Goal: Task Accomplishment & Management: Complete application form

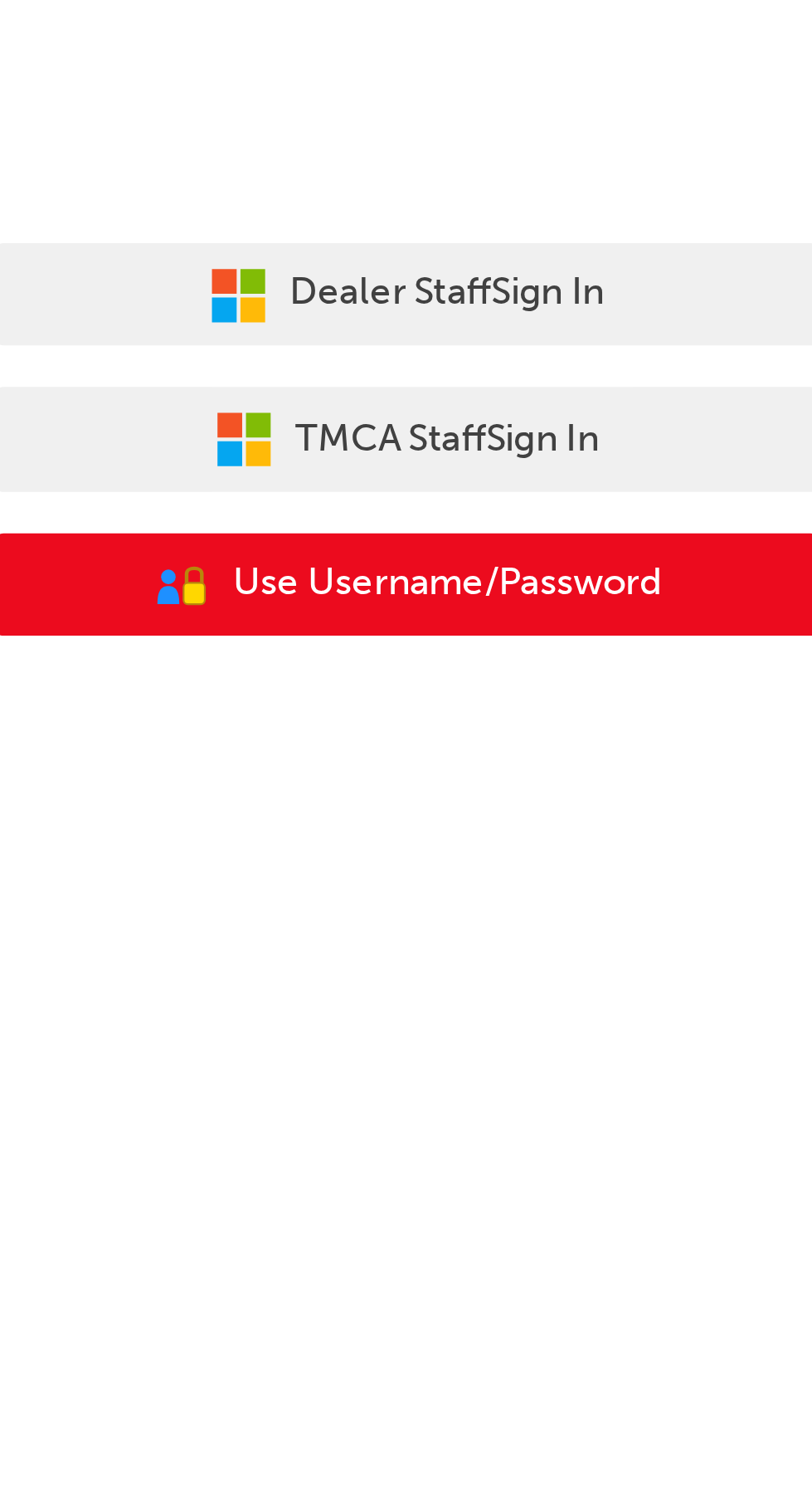
click at [622, 348] on span "Use Username/Password" at bounding box center [595, 343] width 129 height 19
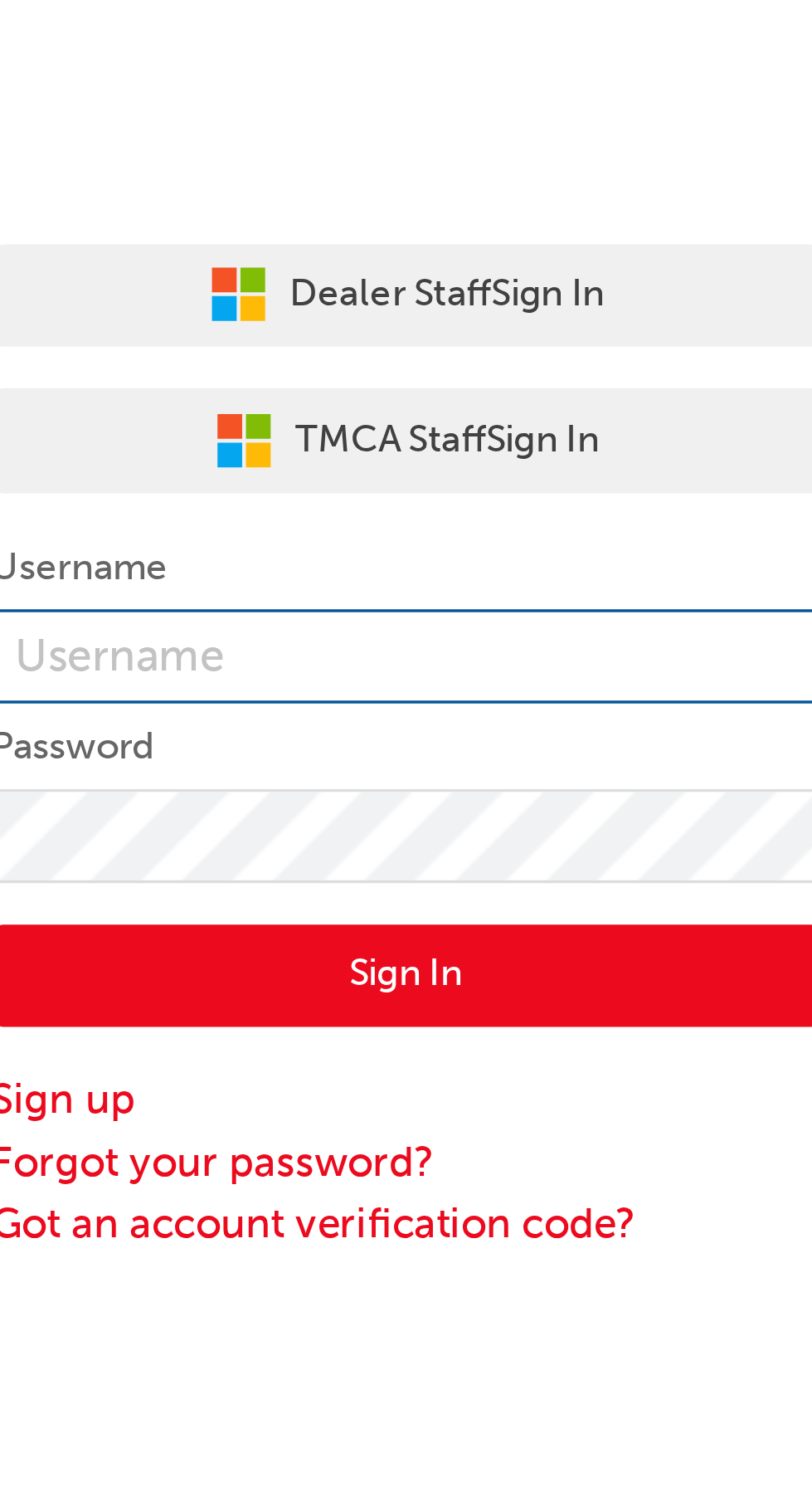
click at [580, 279] on input "text" at bounding box center [582, 278] width 249 height 28
click at [605, 278] on input "text" at bounding box center [582, 278] width 249 height 28
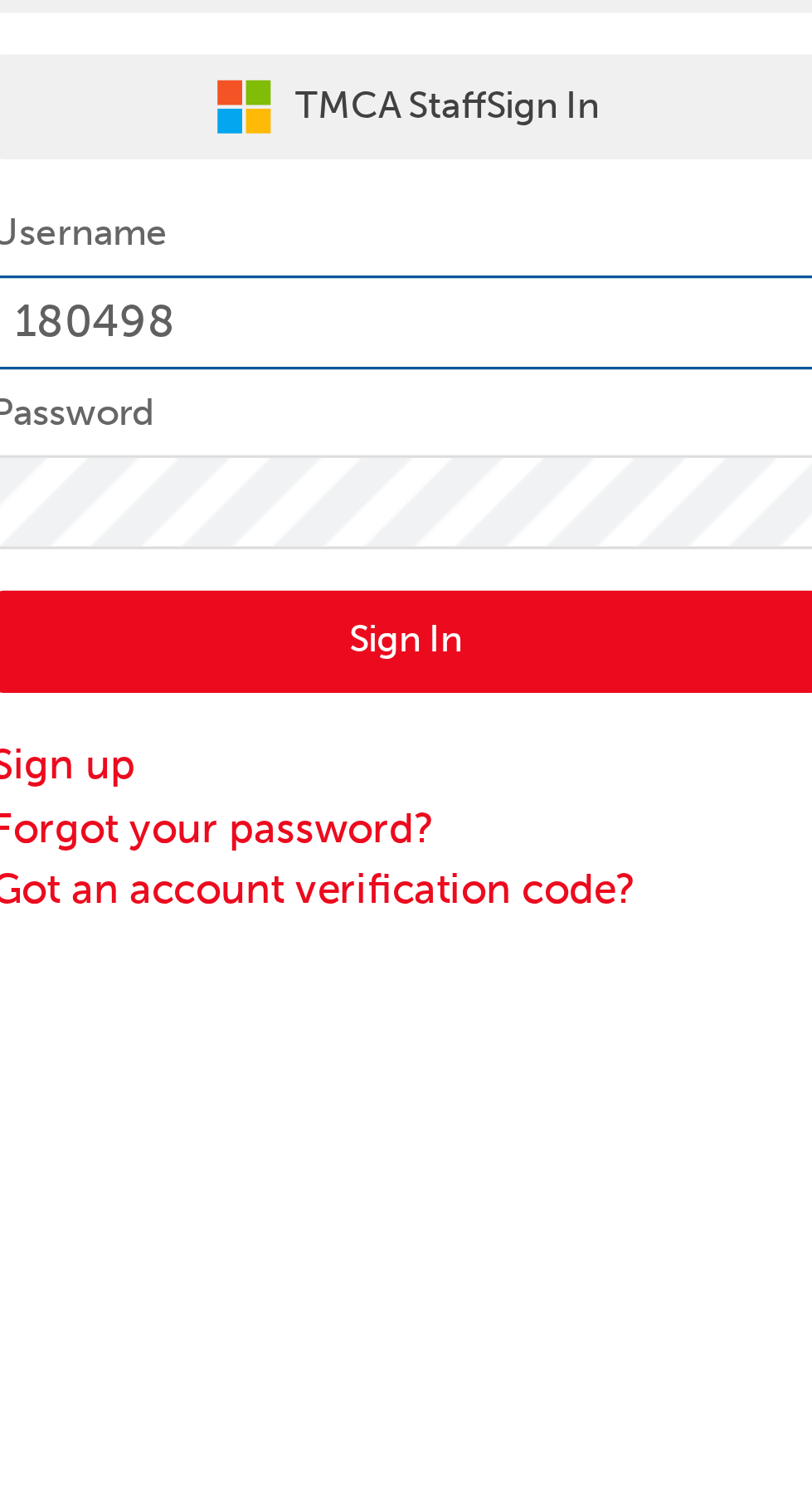
type input "180498"
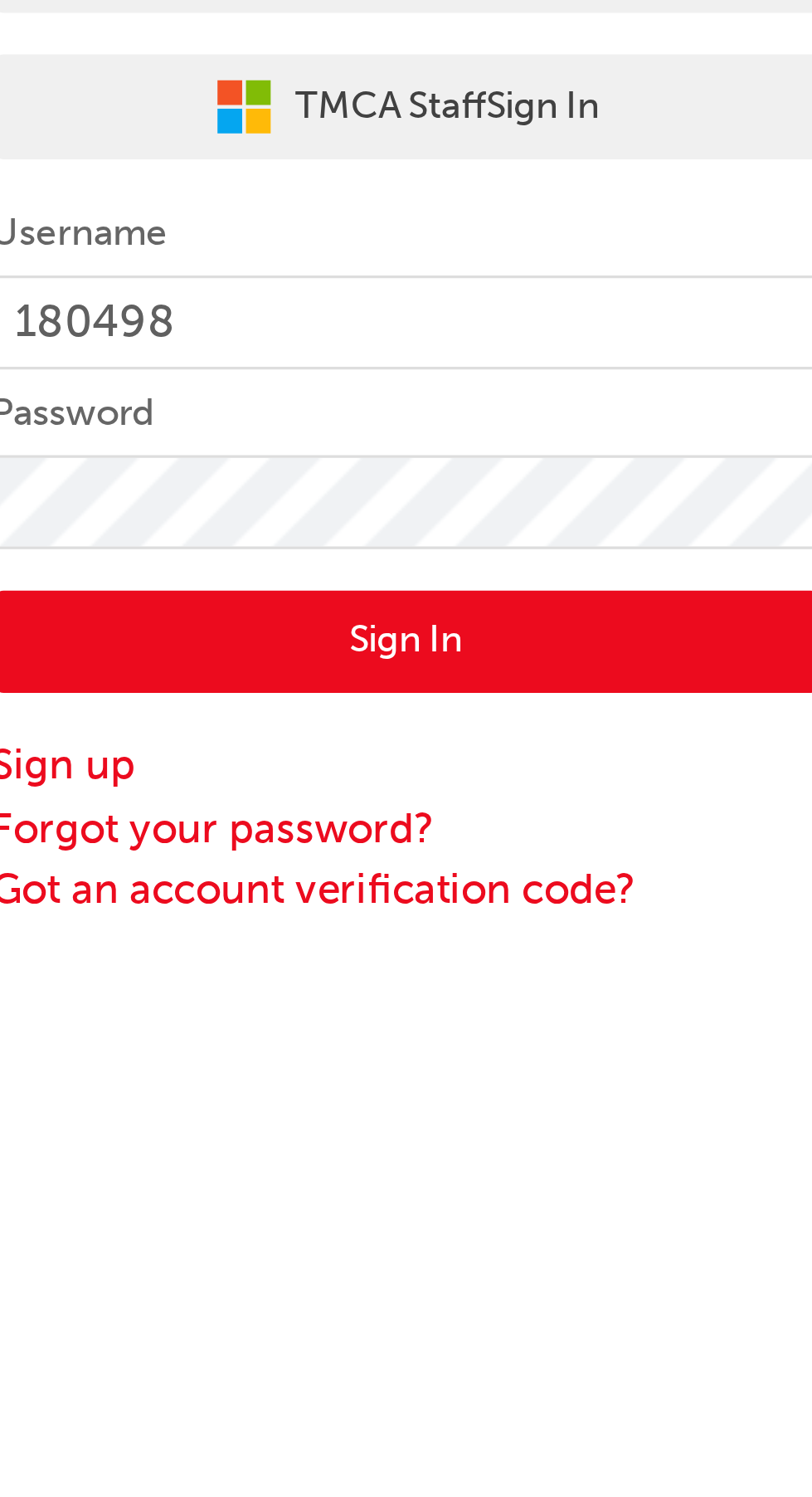
click at [592, 377] on button "Sign In" at bounding box center [582, 373] width 249 height 31
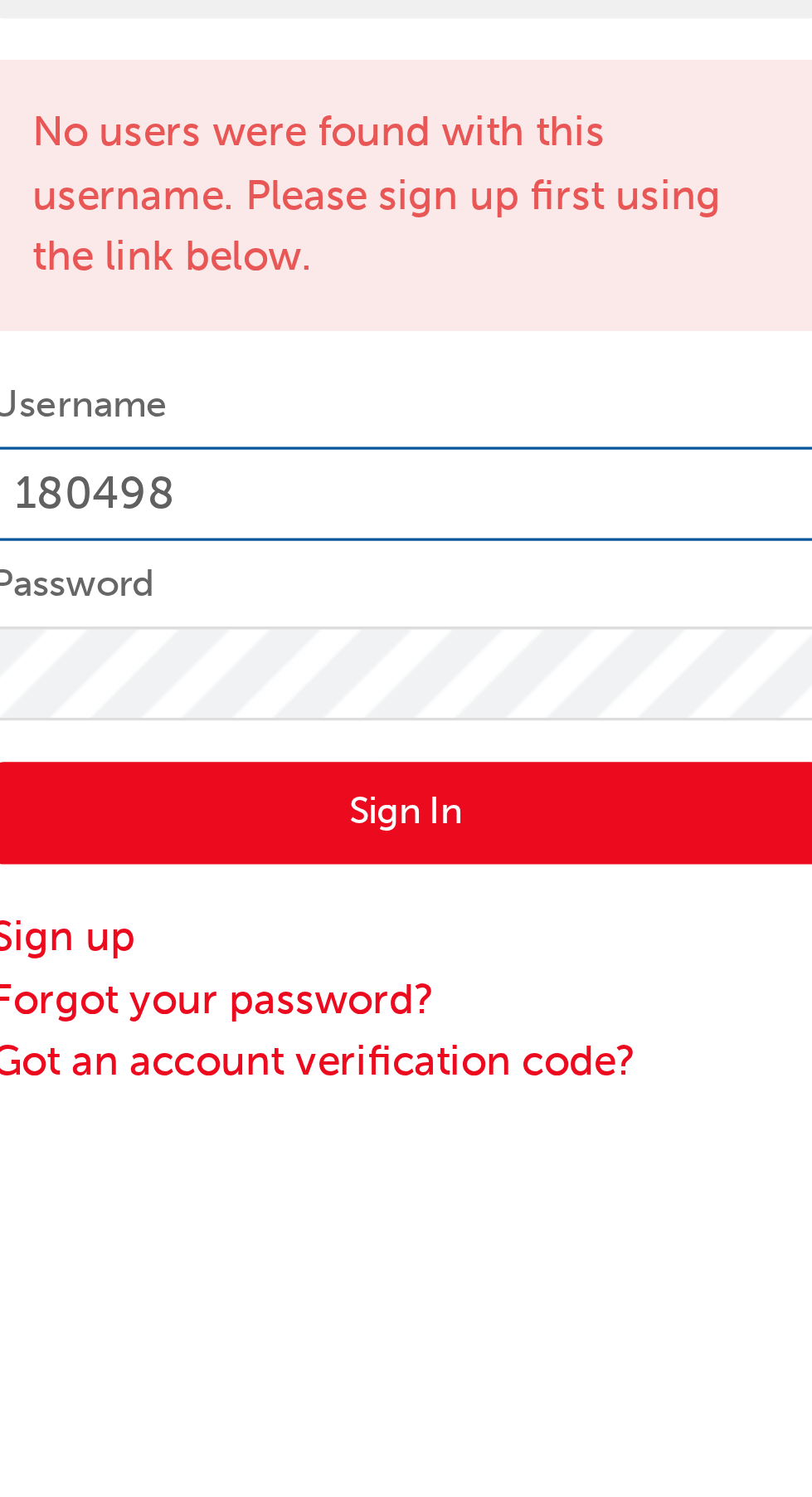
click at [584, 328] on input "180498" at bounding box center [582, 329] width 249 height 28
type input "1"
type input "P.Jackson"
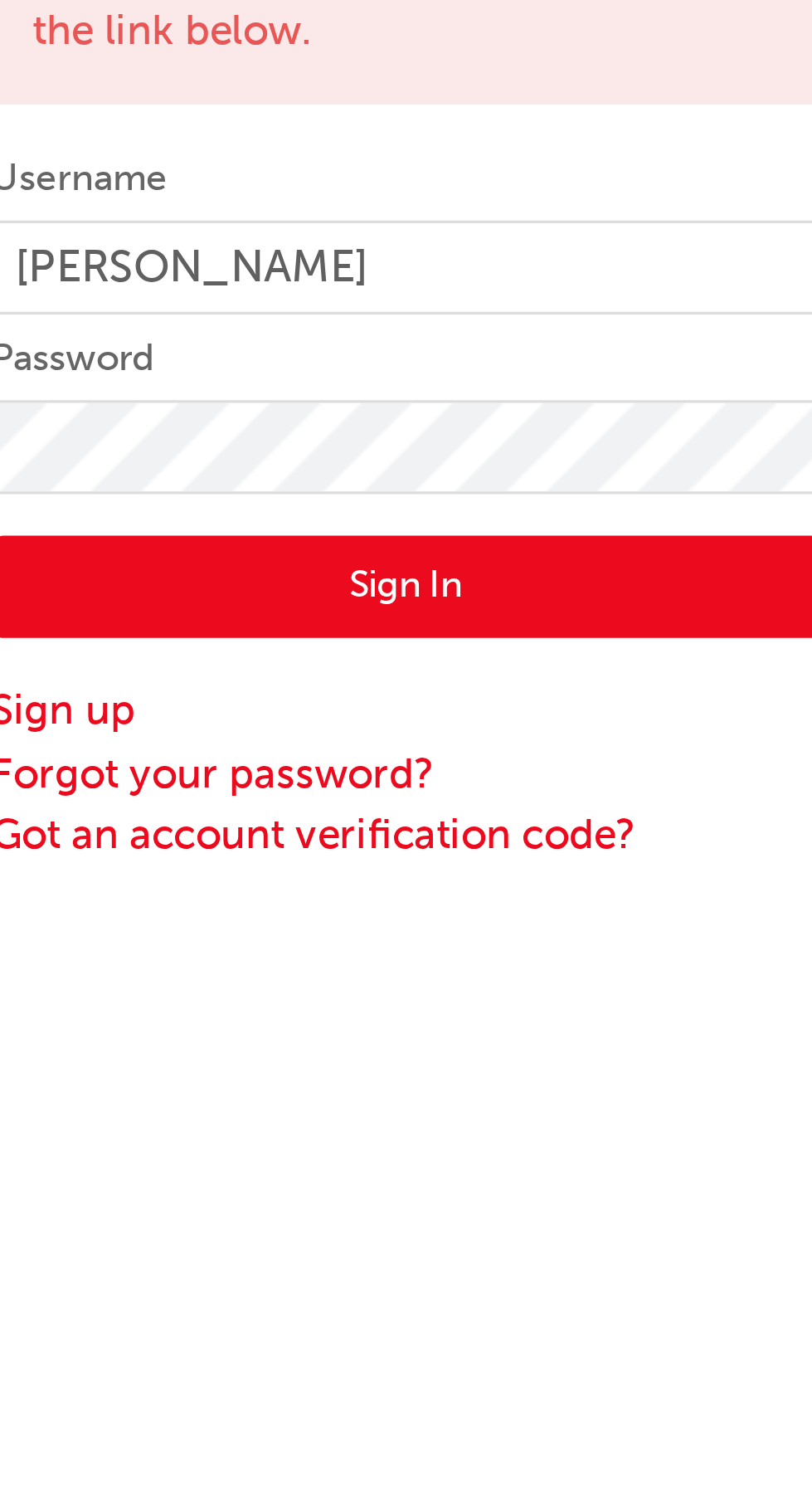
click at [591, 428] on button "Sign In" at bounding box center [582, 425] width 249 height 31
